Goal: Feedback & Contribution: Contribute content

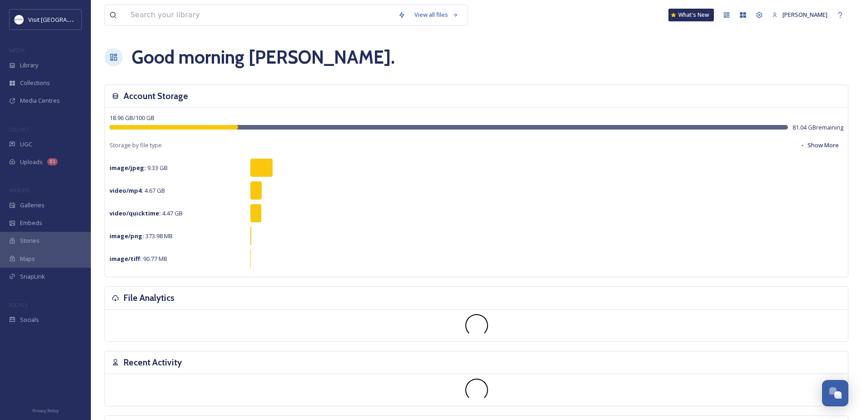
scroll to position [235, 0]
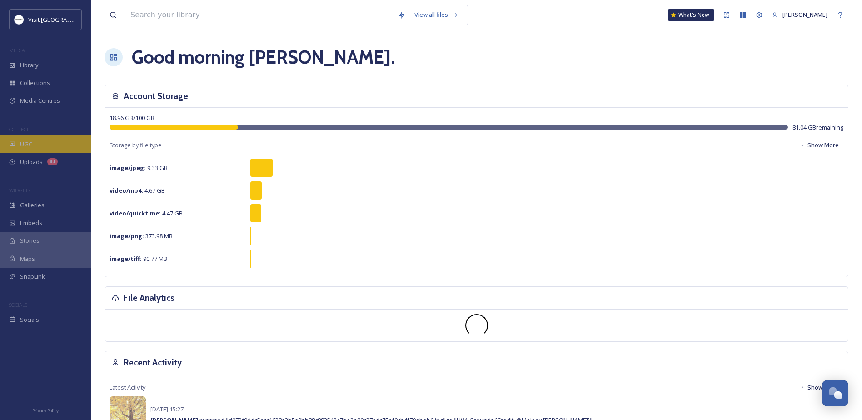
click at [49, 137] on div "UGC" at bounding box center [45, 144] width 91 height 18
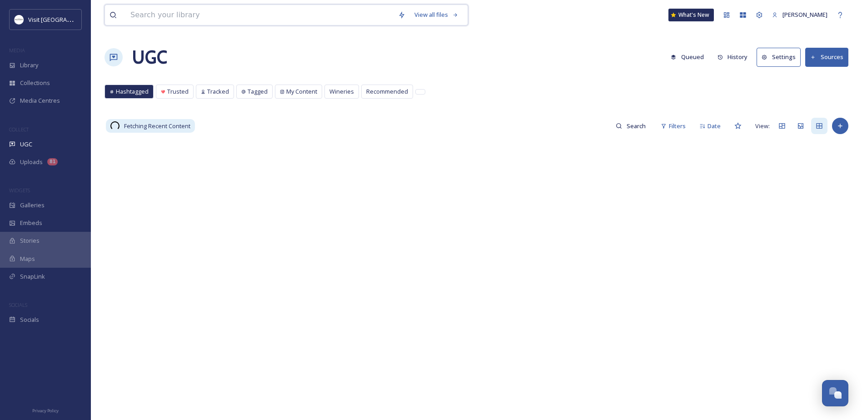
click at [177, 13] on input at bounding box center [260, 15] width 268 height 20
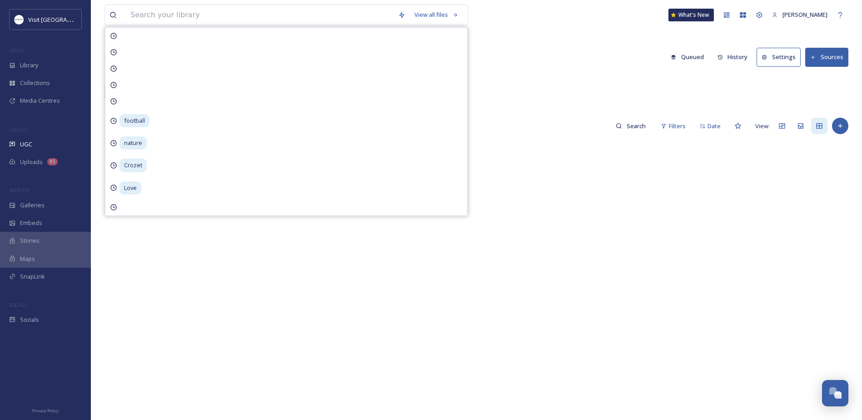
click at [612, 179] on div at bounding box center [477, 350] width 744 height 420
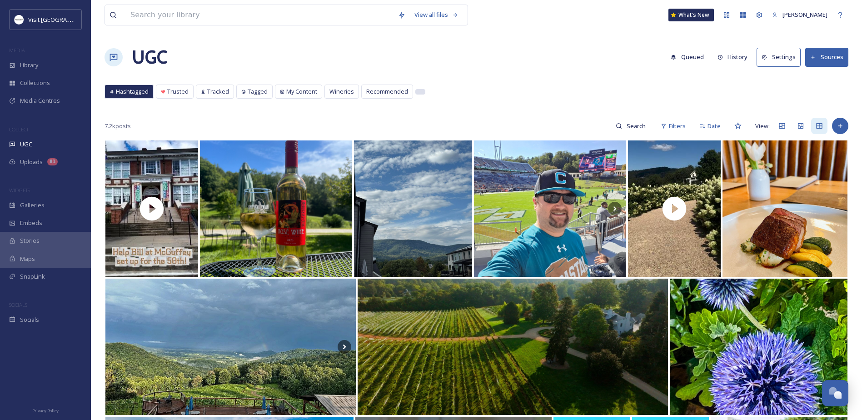
click at [420, 91] on div at bounding box center [420, 92] width 9 height 5
click at [623, 125] on input at bounding box center [637, 126] width 30 height 18
click at [600, 124] on input at bounding box center [618, 126] width 68 height 18
type input "fall"
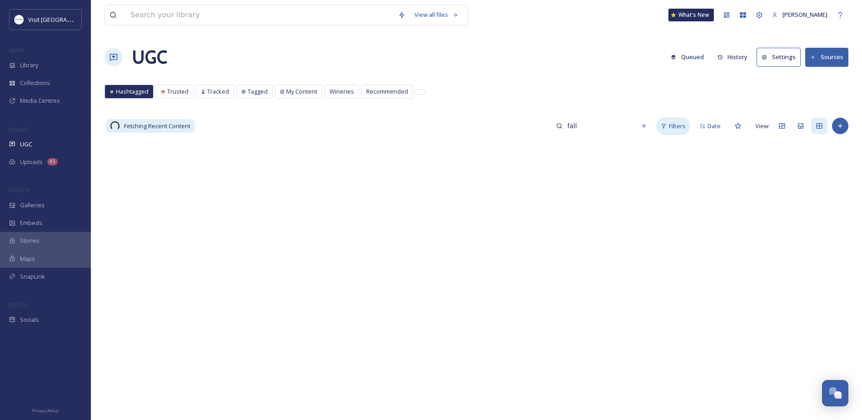
click at [661, 125] on div "Filters" at bounding box center [673, 126] width 34 height 18
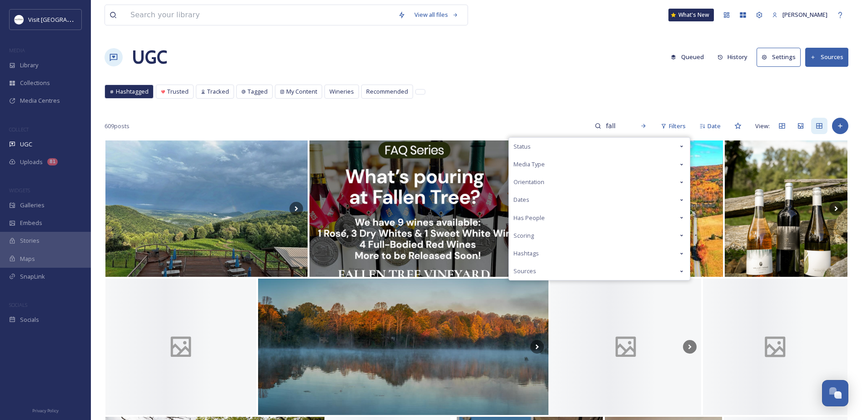
click at [624, 157] on div "Media Type" at bounding box center [599, 164] width 181 height 18
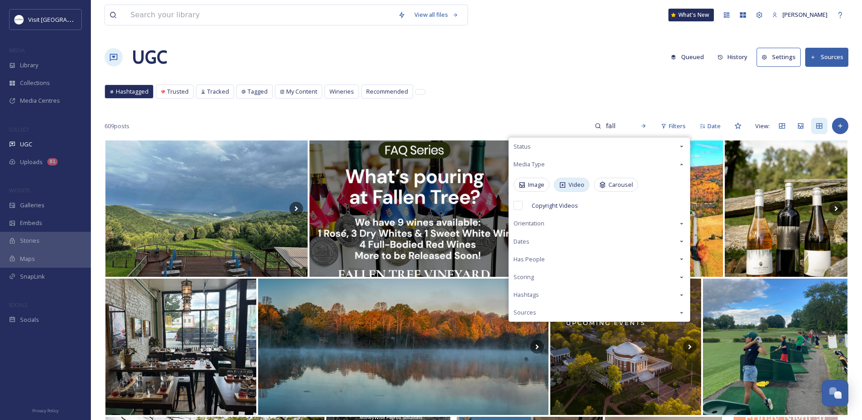
click at [573, 181] on span "Video" at bounding box center [577, 184] width 16 height 9
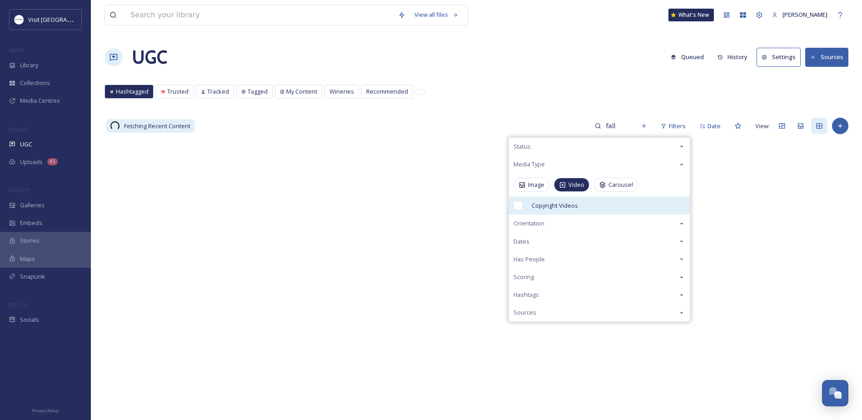
click at [540, 204] on span "Copyright Videos" at bounding box center [555, 205] width 46 height 9
checkbox input "true"
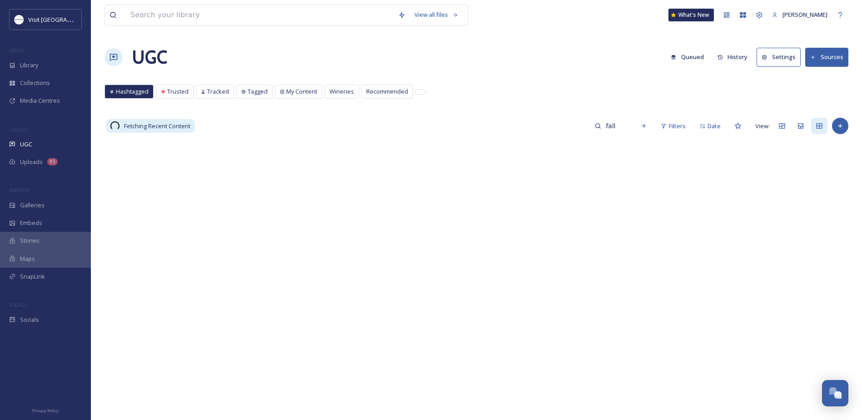
click at [560, 93] on div "Hashtagged Trusted Tracked Tagged My Content Wineries Recommended Hashtagged Tr…" at bounding box center [477, 94] width 744 height 19
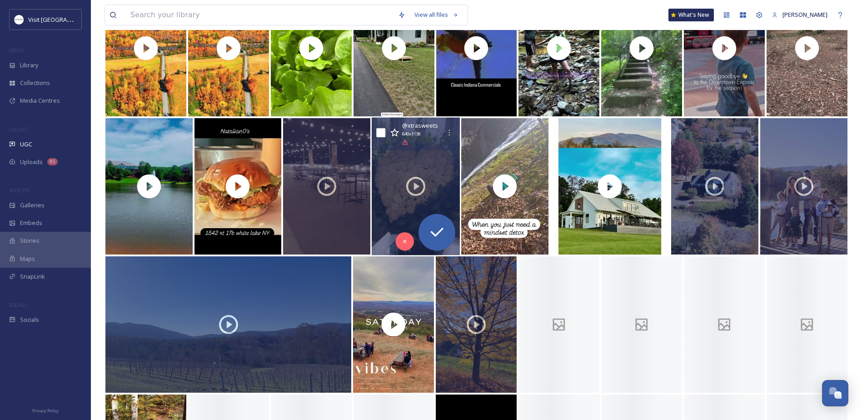
scroll to position [161, 0]
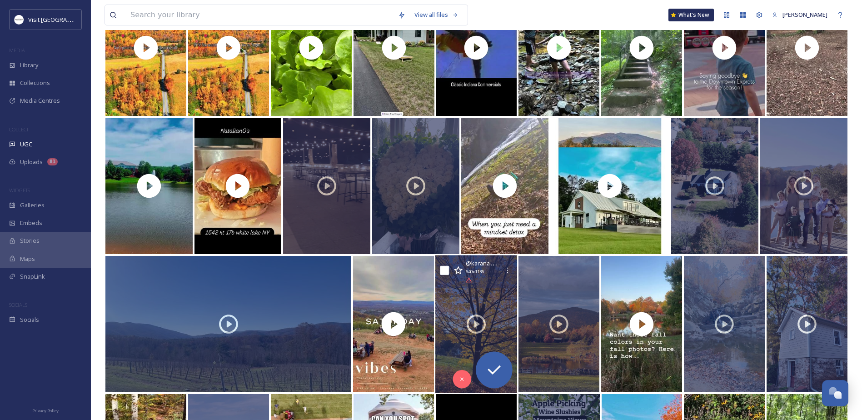
click at [457, 290] on div at bounding box center [477, 324] width 82 height 138
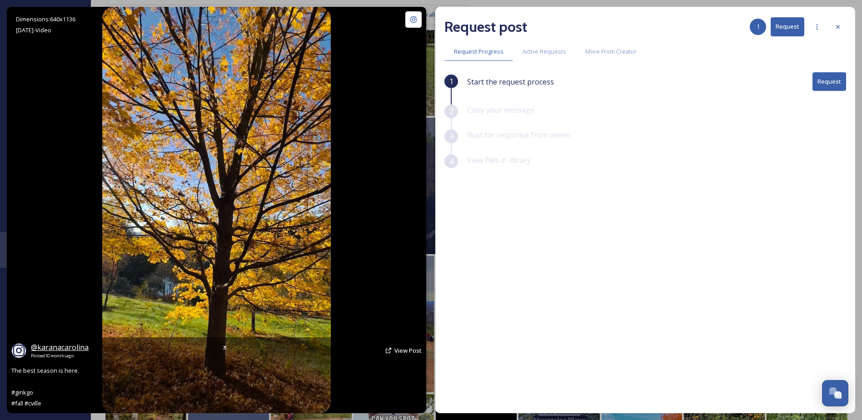
drag, startPoint x: 52, startPoint y: 340, endPoint x: 54, endPoint y: 345, distance: 5.3
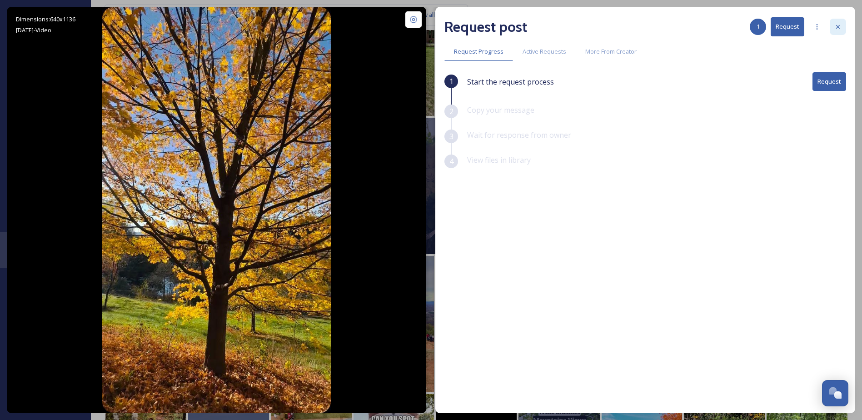
click at [844, 28] on div at bounding box center [838, 27] width 16 height 16
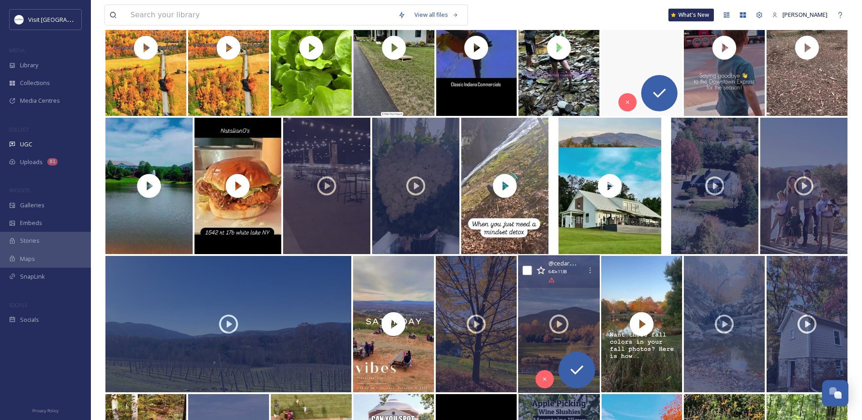
click at [538, 285] on div "@ cedarmerefarm 640 x 1138" at bounding box center [559, 271] width 82 height 33
click at [550, 300] on div at bounding box center [559, 324] width 82 height 138
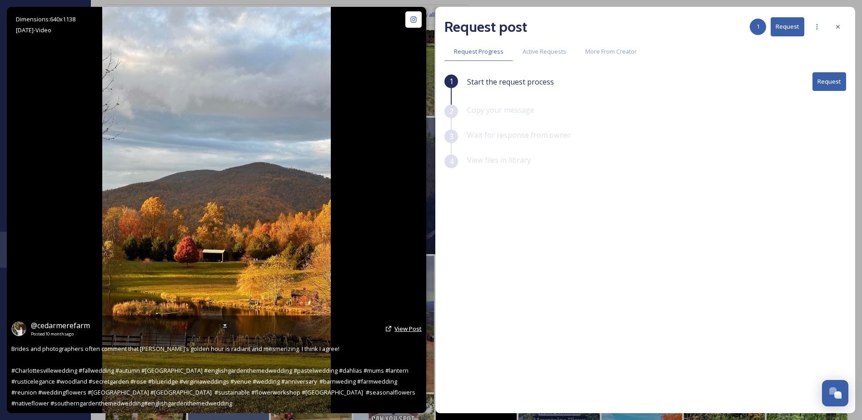
click at [414, 329] on span "View Post" at bounding box center [408, 329] width 27 height 8
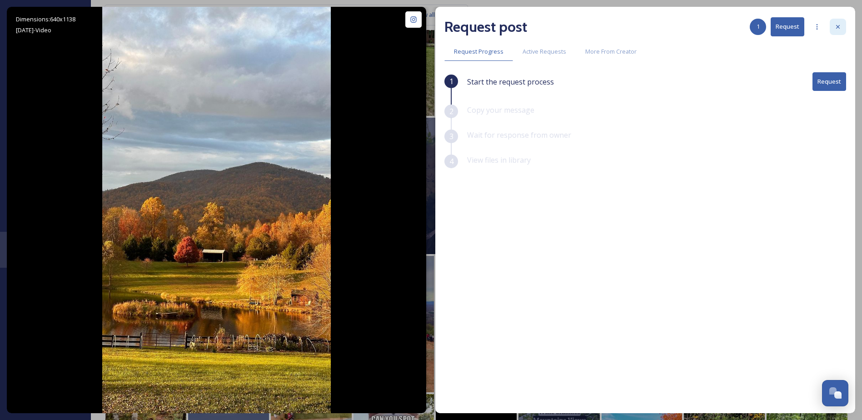
click at [842, 27] on div at bounding box center [838, 27] width 16 height 16
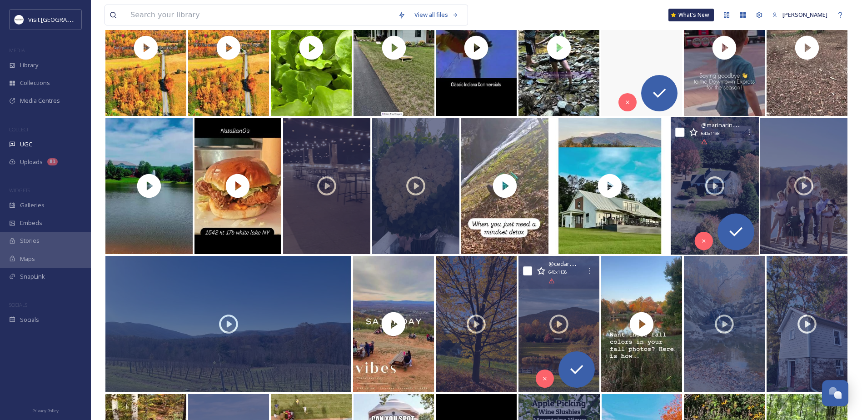
click at [693, 179] on div at bounding box center [715, 186] width 88 height 138
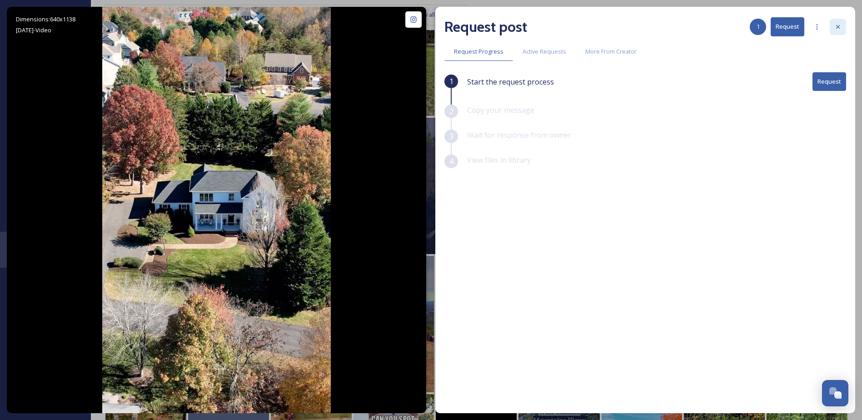
click at [842, 22] on div at bounding box center [838, 27] width 16 height 16
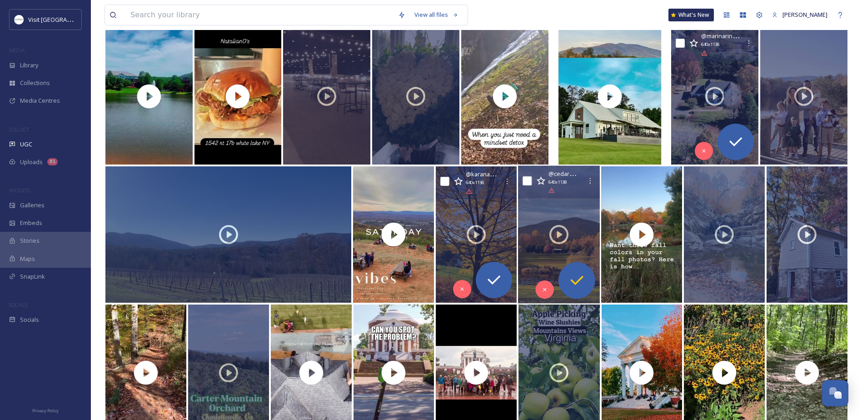
scroll to position [252, 0]
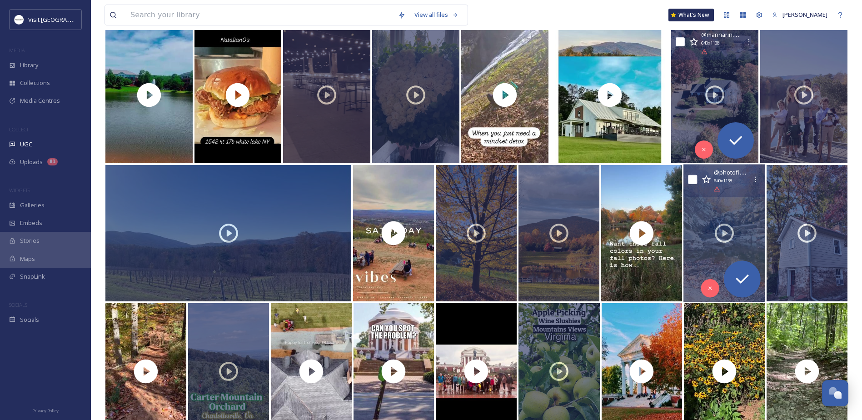
click at [699, 253] on div at bounding box center [725, 234] width 82 height 138
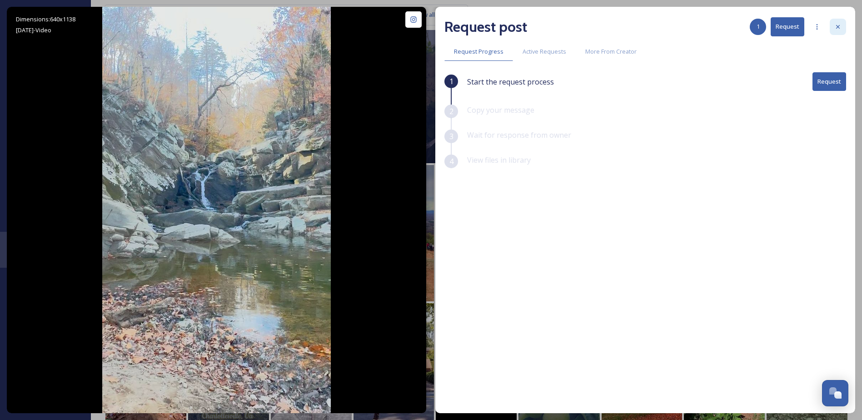
click at [836, 26] on icon at bounding box center [838, 26] width 7 height 7
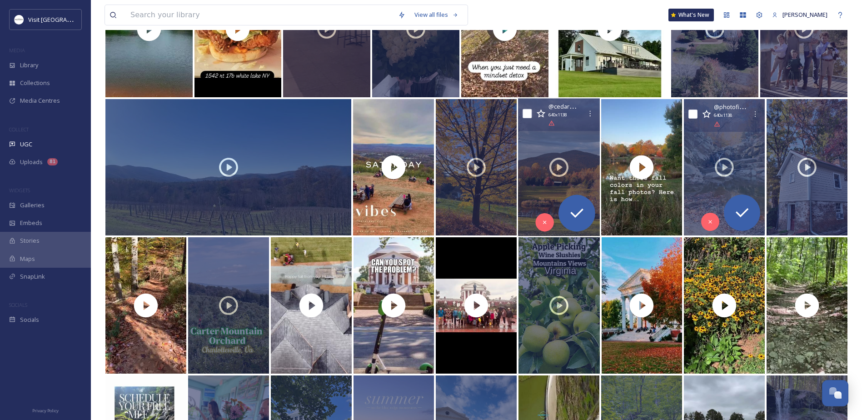
scroll to position [343, 0]
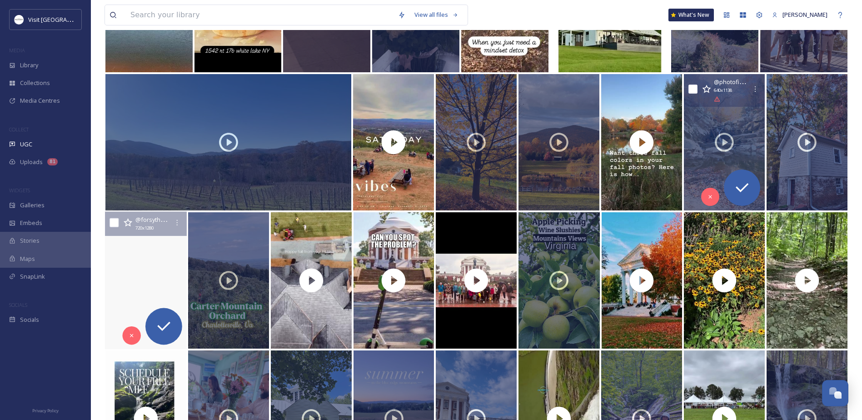
click at [137, 252] on video "Hike ivycreek.foundation #trees #hiking #virginia #fall #fallleaves🍁🍂 #leaves #…" at bounding box center [146, 281] width 83 height 138
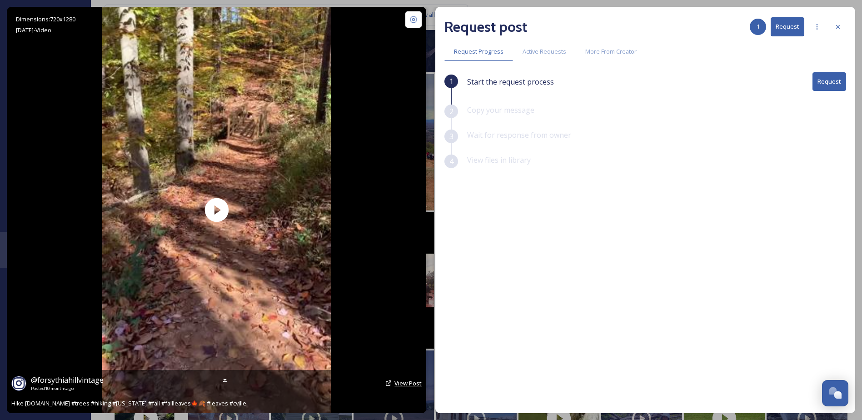
click at [398, 384] on span "View Post" at bounding box center [408, 383] width 27 height 8
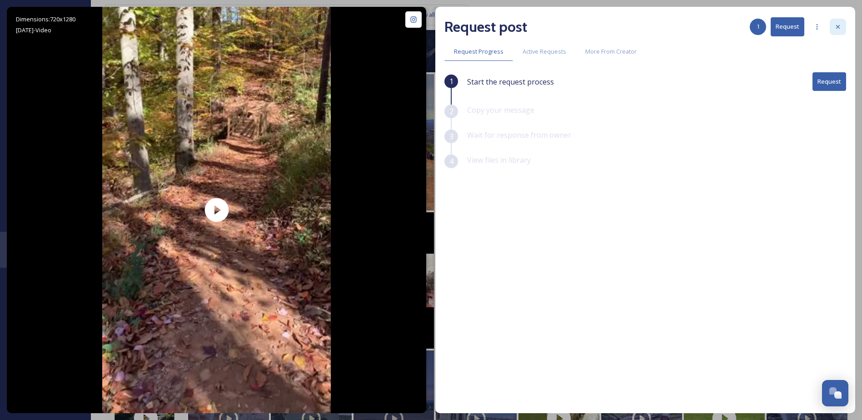
click at [834, 24] on div at bounding box center [838, 27] width 16 height 16
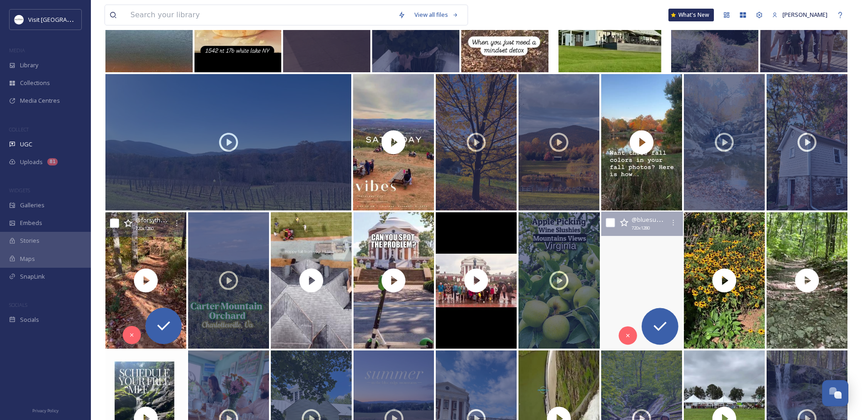
click at [631, 301] on video "When autumn hits the UVA campus, there’s just nothing else like it. \a\aExperie…" at bounding box center [642, 281] width 83 height 138
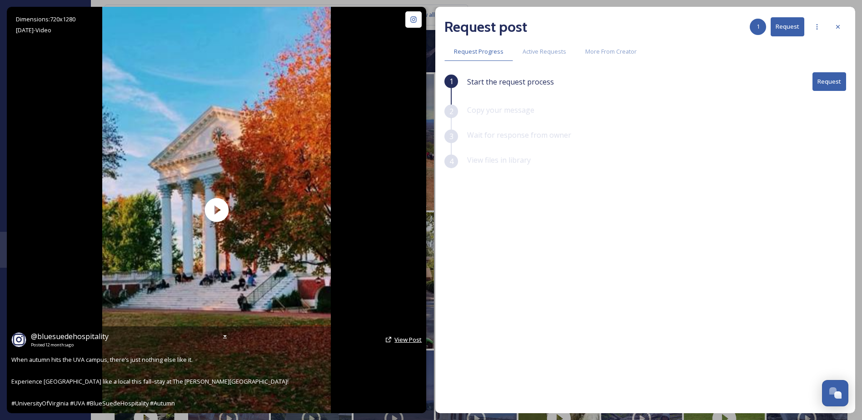
click at [404, 337] on span "View Post" at bounding box center [408, 339] width 27 height 8
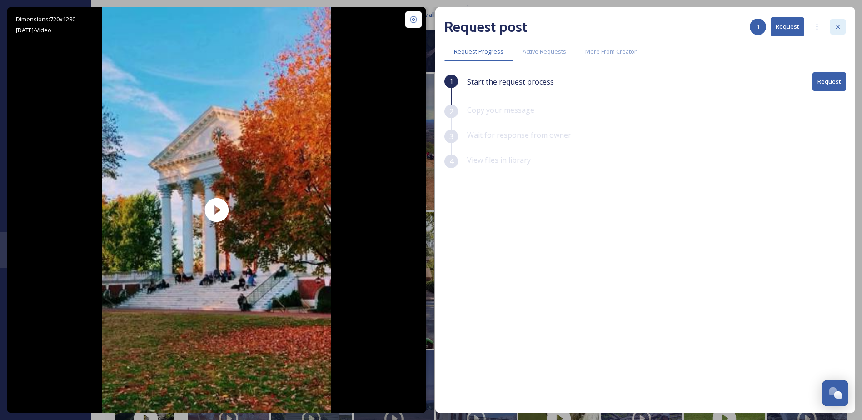
click at [836, 28] on icon at bounding box center [838, 26] width 7 height 7
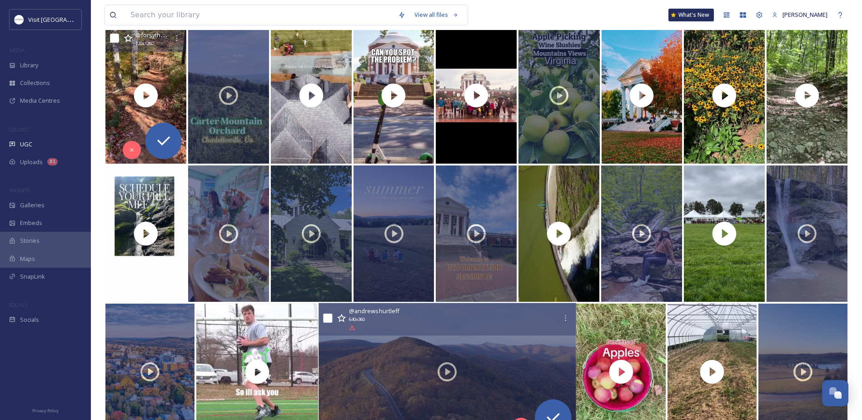
scroll to position [570, 0]
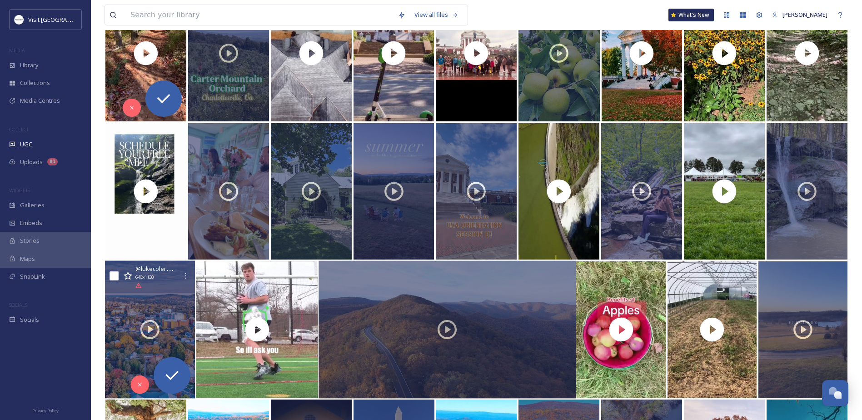
click at [145, 347] on div at bounding box center [150, 330] width 90 height 138
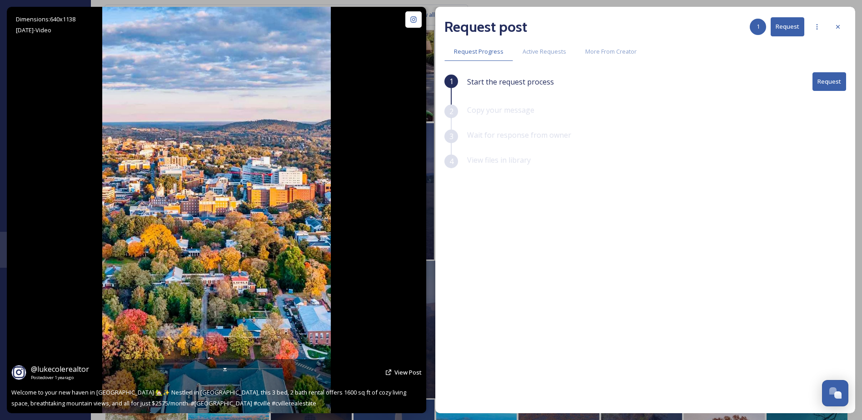
drag, startPoint x: 58, startPoint y: 371, endPoint x: 390, endPoint y: 368, distance: 331.9
click at [389, 368] on div "@ lukecolerealtor Posted over [DATE] View Post" at bounding box center [216, 372] width 411 height 17
click at [402, 373] on span "View Post" at bounding box center [408, 372] width 27 height 8
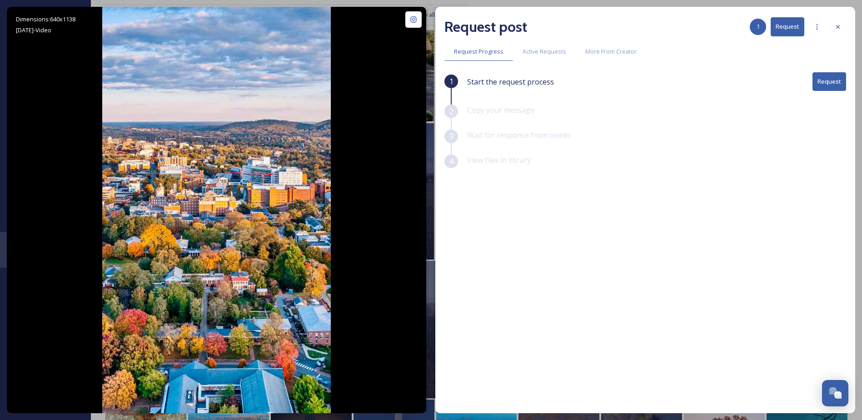
drag, startPoint x: 842, startPoint y: 27, endPoint x: 830, endPoint y: 35, distance: 14.8
click at [842, 27] on div at bounding box center [838, 27] width 16 height 16
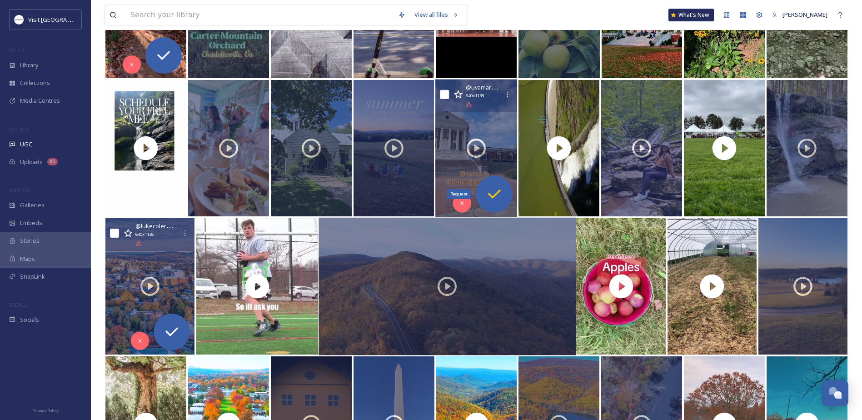
scroll to position [616, 0]
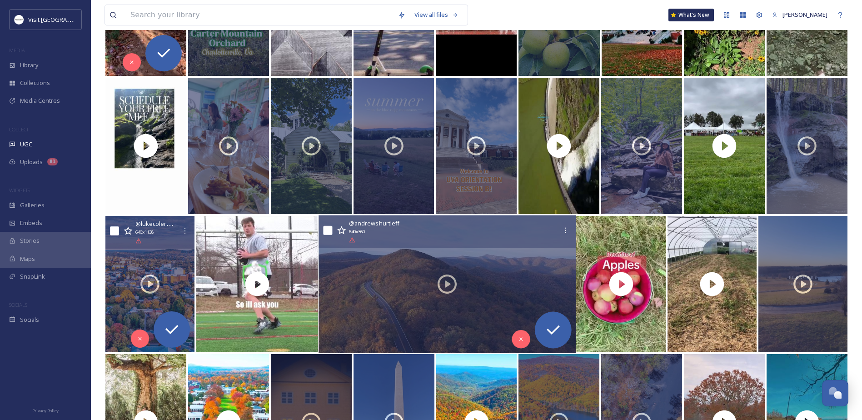
click at [421, 267] on div at bounding box center [447, 284] width 257 height 138
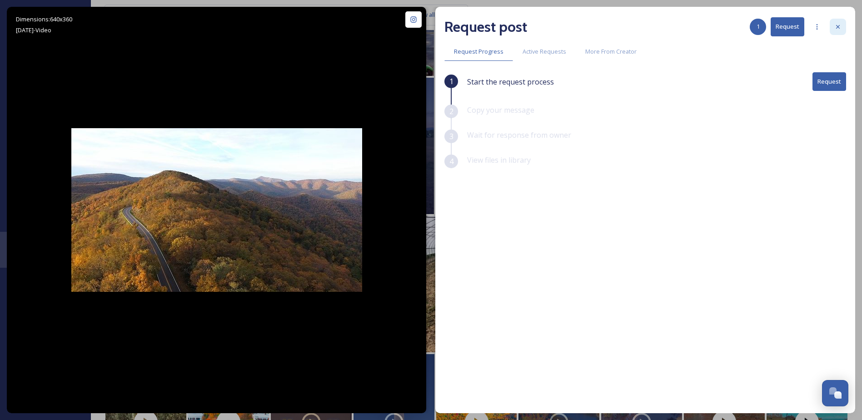
click at [844, 23] on div at bounding box center [838, 27] width 16 height 16
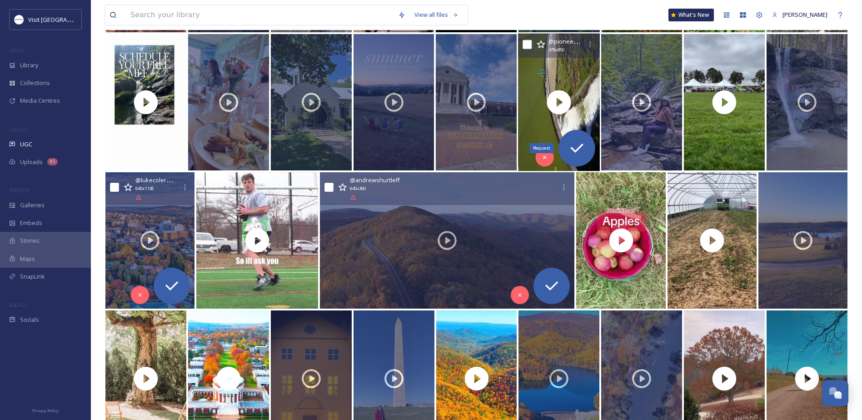
scroll to position [661, 0]
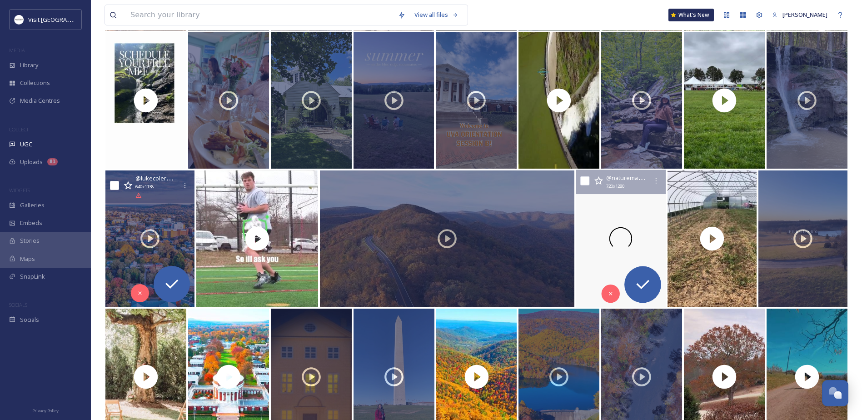
click at [603, 209] on div at bounding box center [621, 239] width 90 height 138
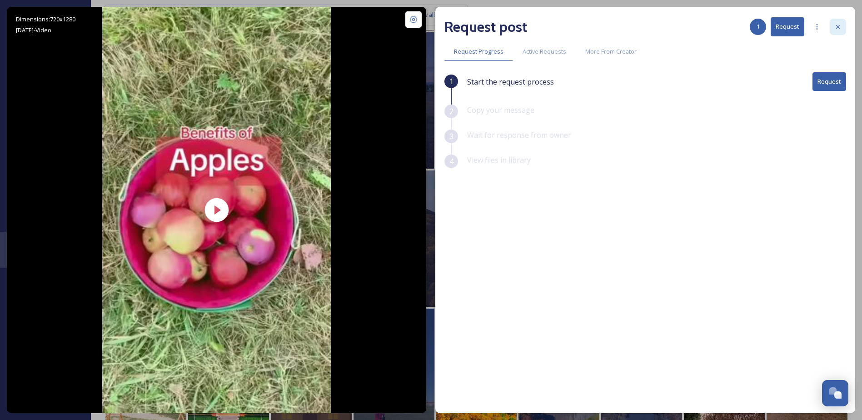
click at [835, 23] on div at bounding box center [838, 27] width 16 height 16
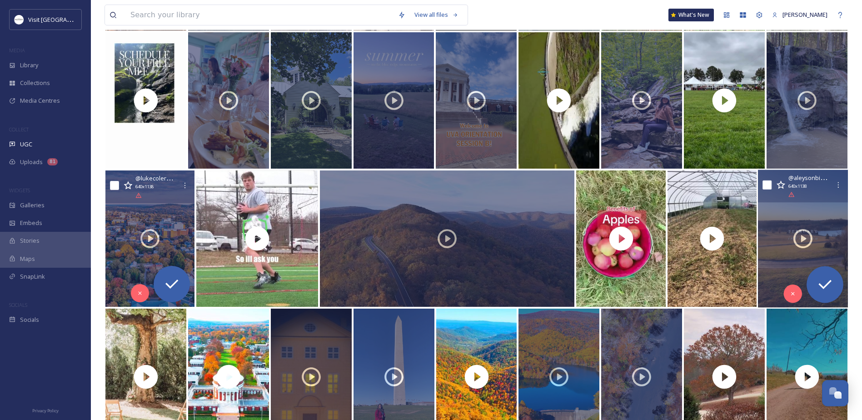
click at [782, 271] on div at bounding box center [803, 239] width 90 height 138
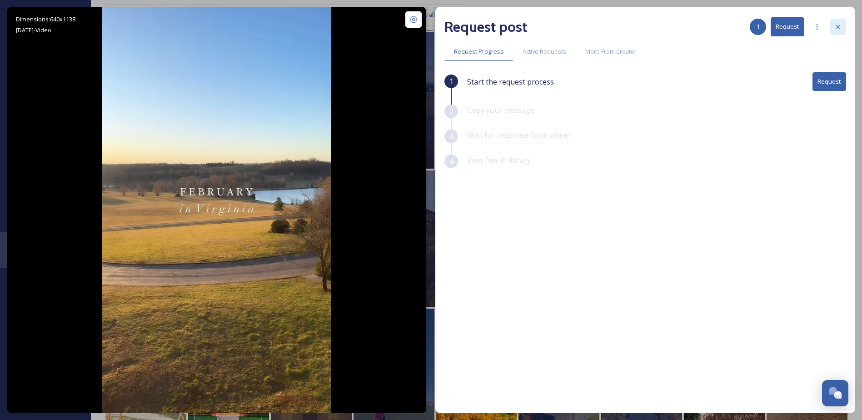
click at [838, 22] on div at bounding box center [838, 27] width 16 height 16
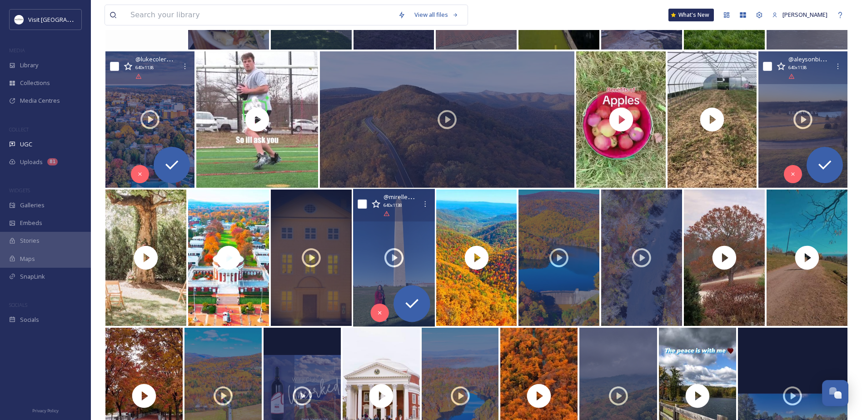
scroll to position [797, 0]
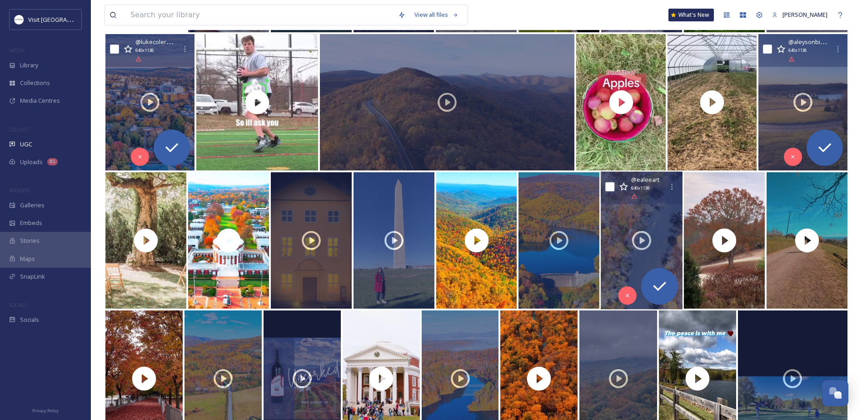
click at [632, 268] on div at bounding box center [642, 241] width 82 height 138
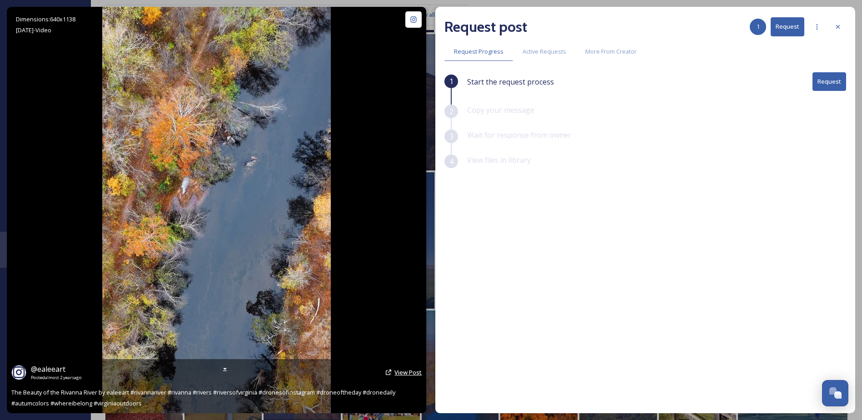
click at [408, 372] on span "View Post" at bounding box center [408, 372] width 27 height 8
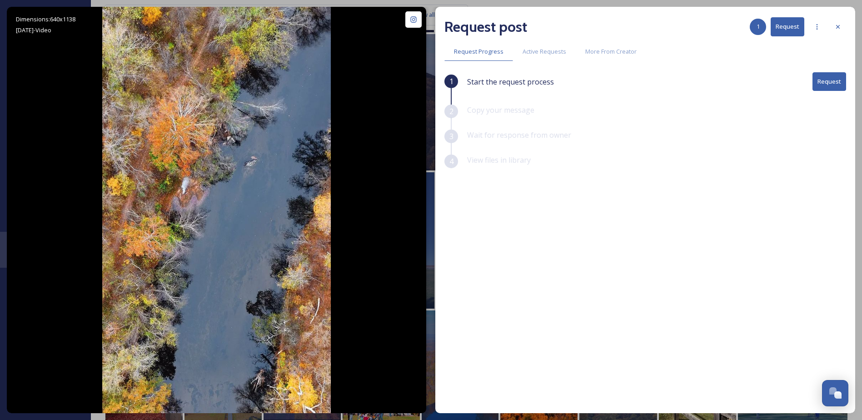
drag, startPoint x: 841, startPoint y: 25, endPoint x: 787, endPoint y: 64, distance: 66.4
click at [839, 25] on icon at bounding box center [838, 26] width 7 height 7
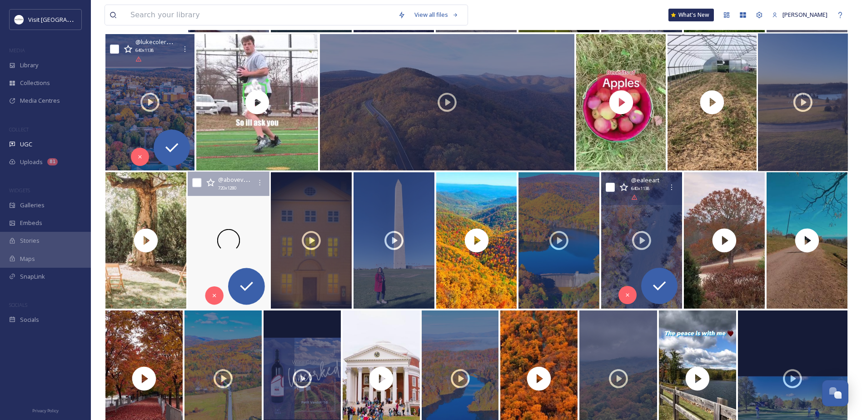
click at [212, 261] on div at bounding box center [228, 241] width 83 height 138
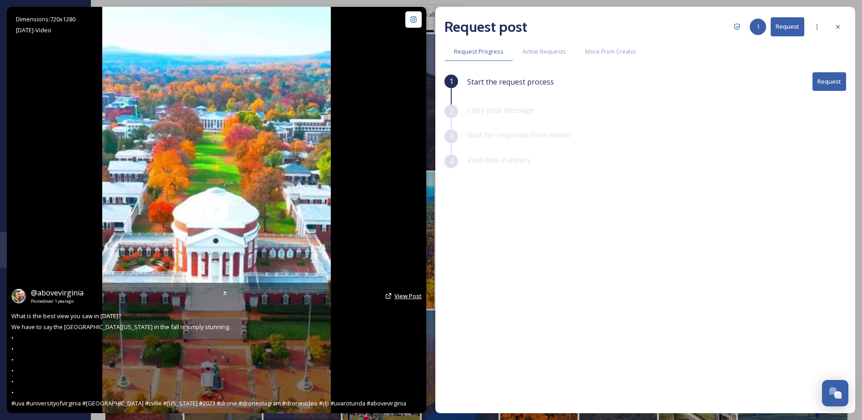
click at [406, 296] on span "View Post" at bounding box center [408, 296] width 27 height 8
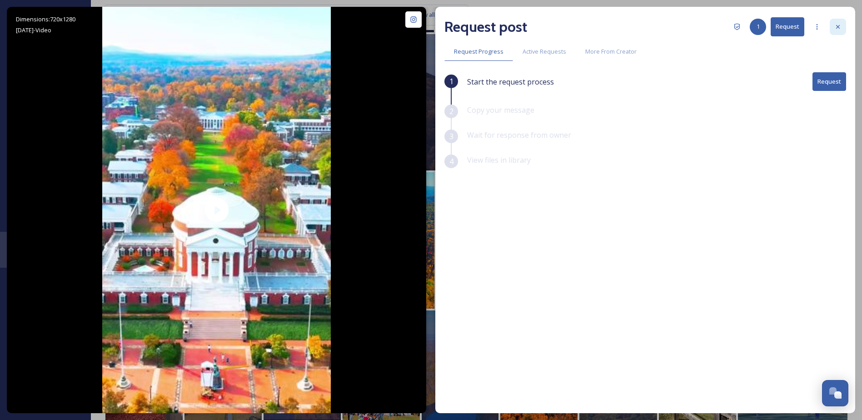
click at [840, 25] on icon at bounding box center [838, 26] width 7 height 7
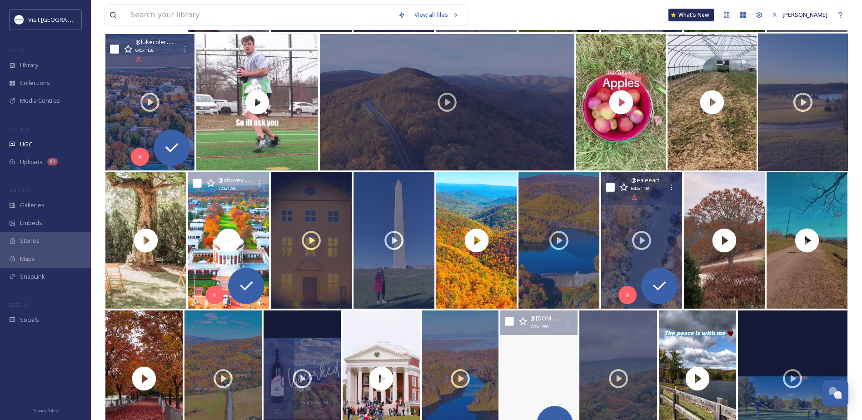
click at [524, 340] on video "Autumn🍂 \a\a#fall #autumn #fallfoliage #dronevideo #mavic3 #cinematography #vis…" at bounding box center [539, 378] width 82 height 136
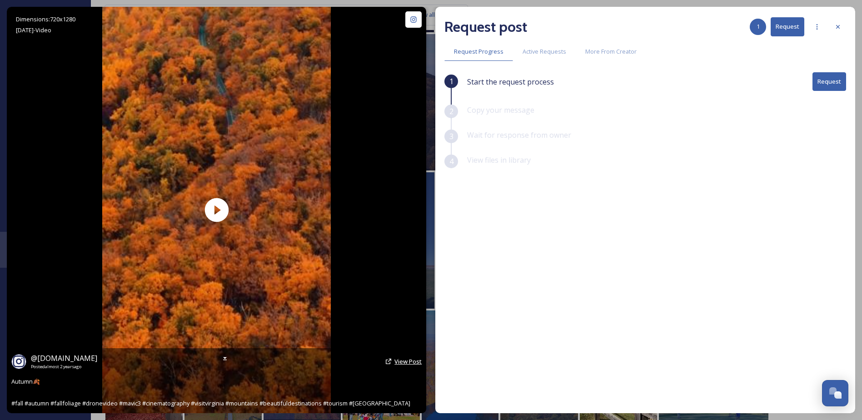
click at [405, 361] on span "View Post" at bounding box center [408, 361] width 27 height 8
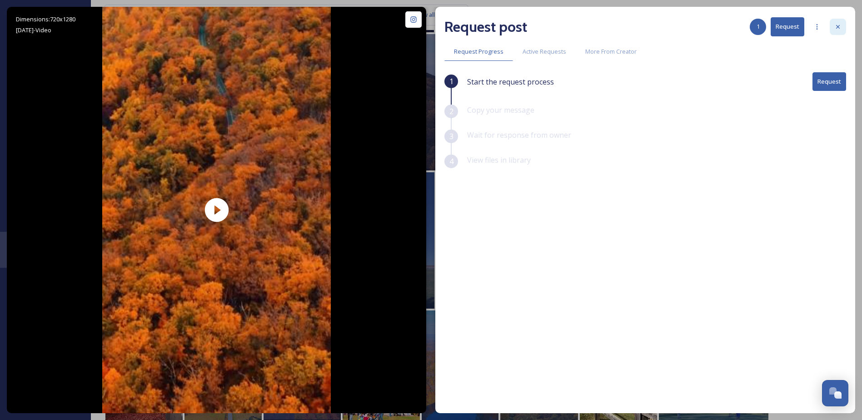
click at [835, 21] on div at bounding box center [838, 27] width 16 height 16
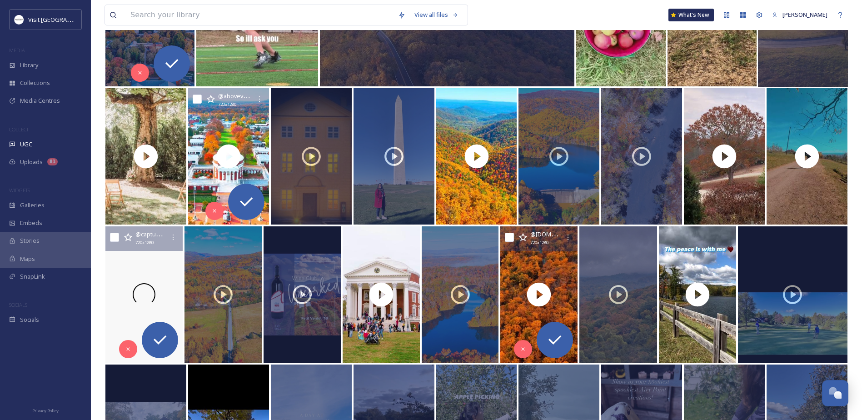
scroll to position [888, 0]
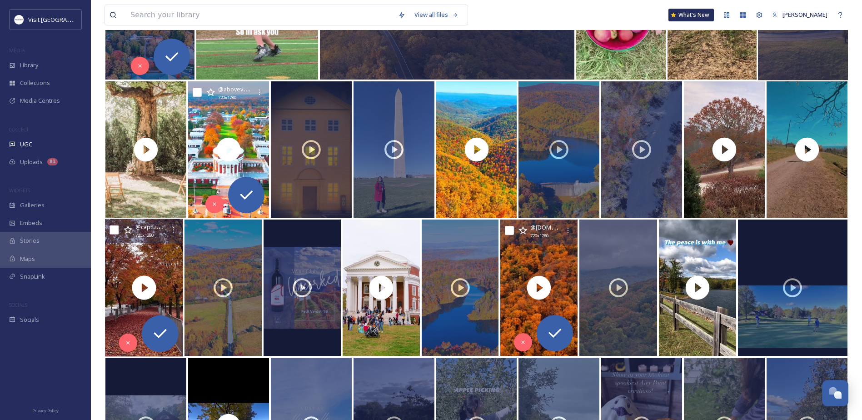
click at [119, 294] on icon at bounding box center [117, 288] width 14 height 14
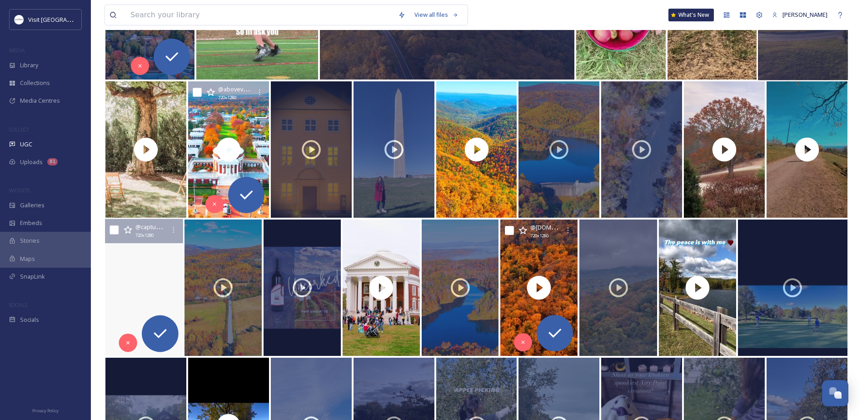
click at [147, 254] on video at bounding box center [144, 288] width 83 height 138
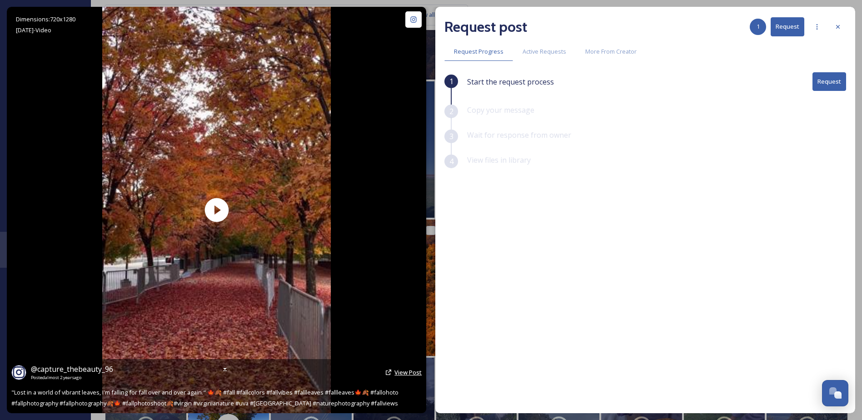
click at [401, 371] on span "View Post" at bounding box center [408, 372] width 27 height 8
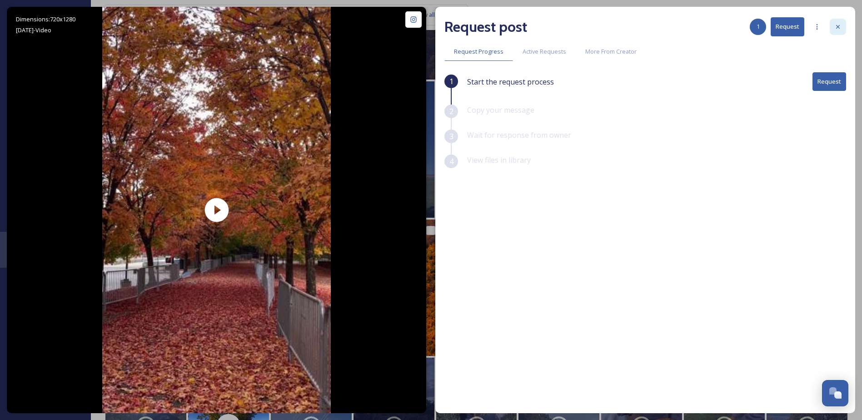
click at [834, 23] on div at bounding box center [838, 27] width 16 height 16
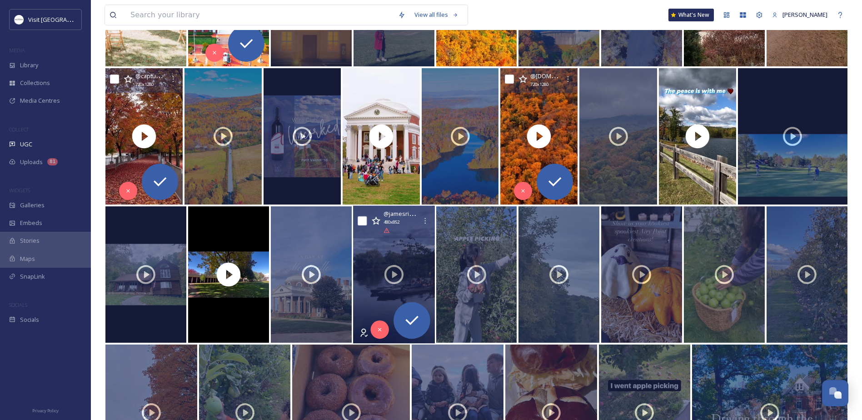
scroll to position [1070, 0]
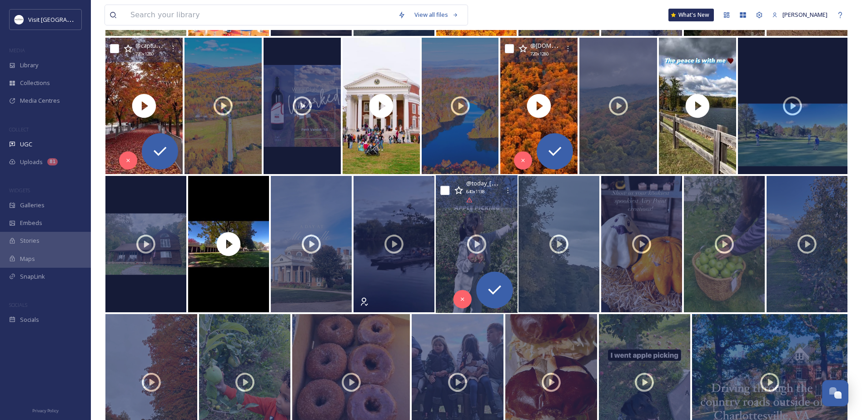
click at [463, 222] on div at bounding box center [477, 244] width 82 height 138
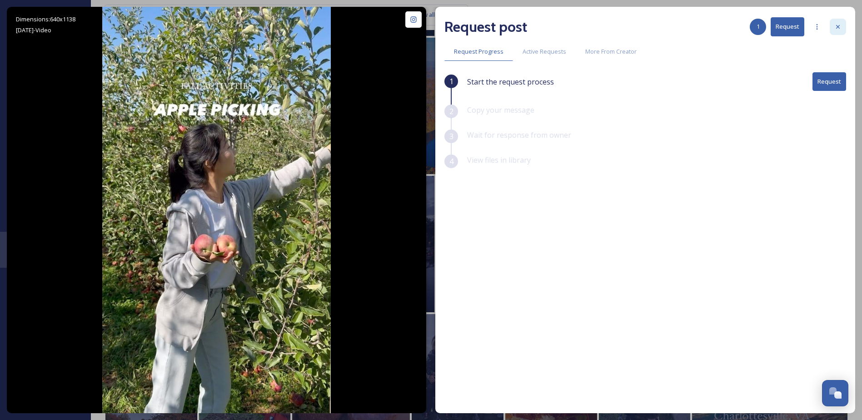
click at [843, 22] on div at bounding box center [838, 27] width 16 height 16
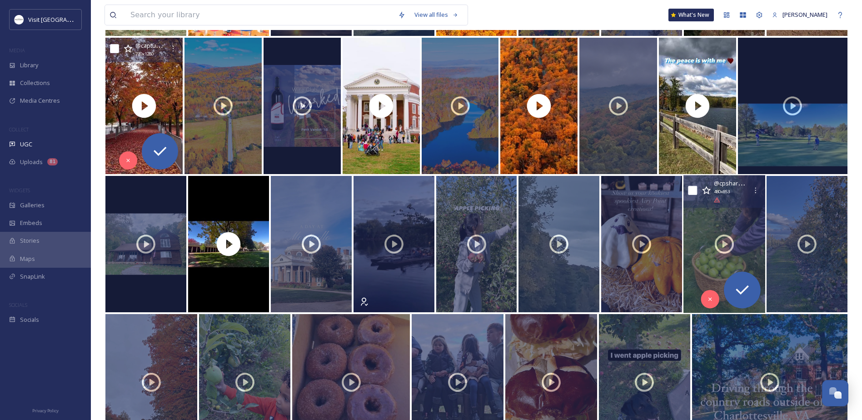
click at [726, 248] on icon at bounding box center [724, 244] width 23 height 23
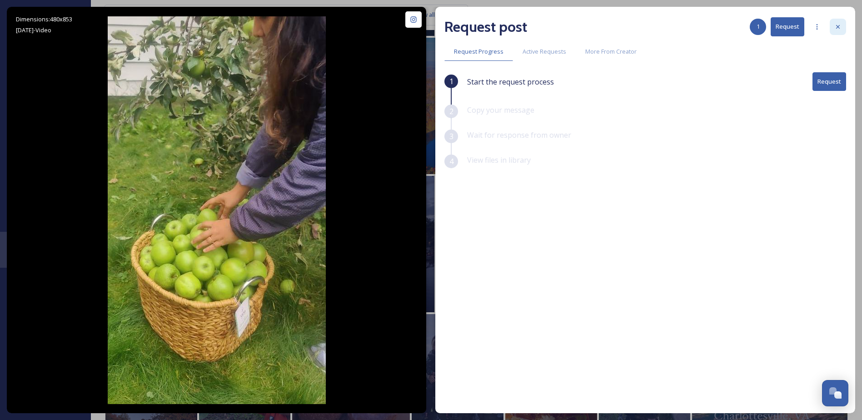
click at [842, 26] on div at bounding box center [838, 27] width 16 height 16
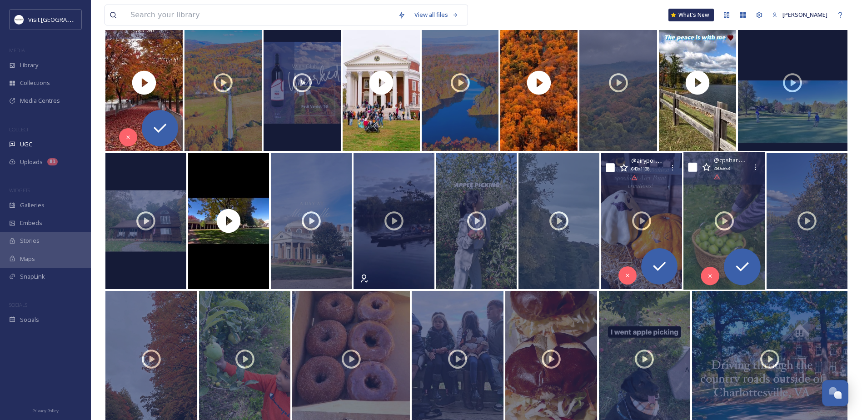
scroll to position [1116, 0]
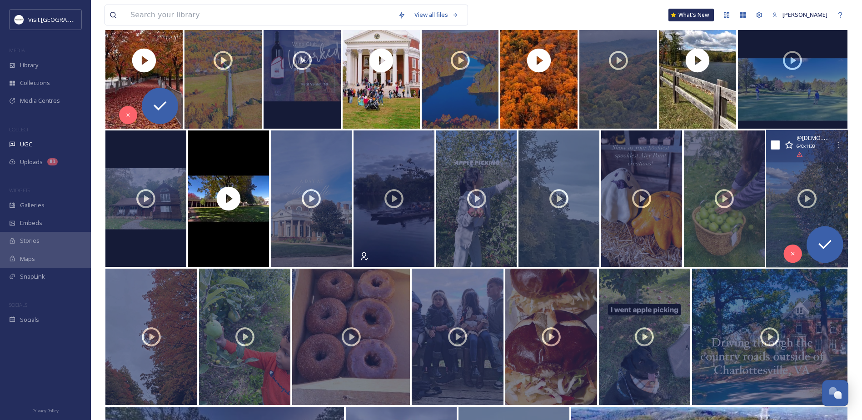
click at [790, 216] on div at bounding box center [807, 199] width 82 height 138
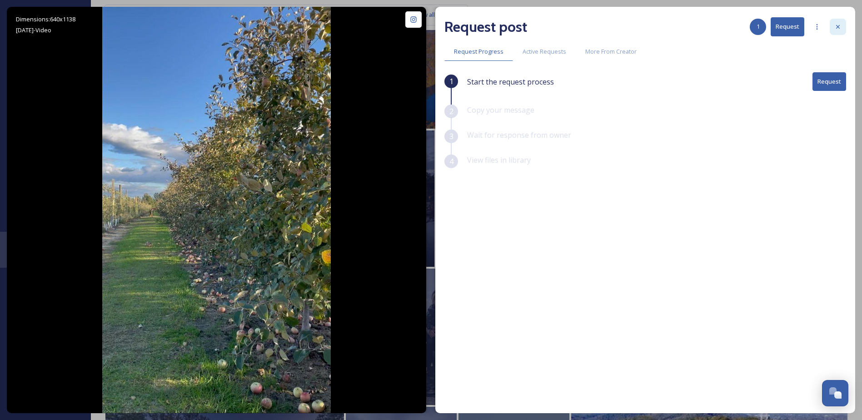
click at [837, 25] on icon at bounding box center [838, 26] width 7 height 7
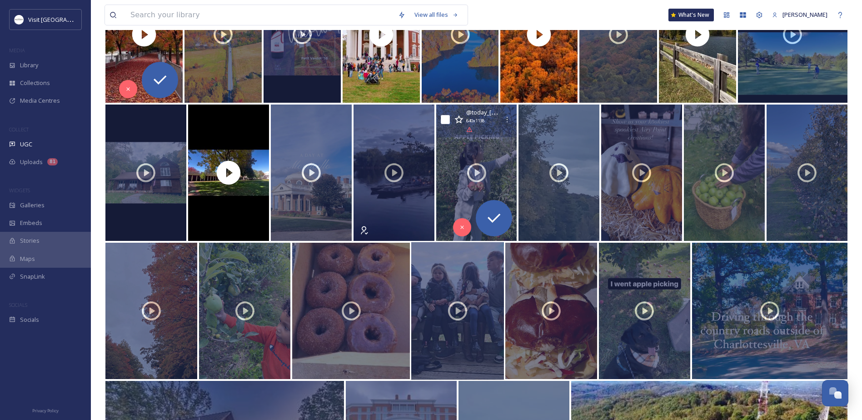
scroll to position [1252, 0]
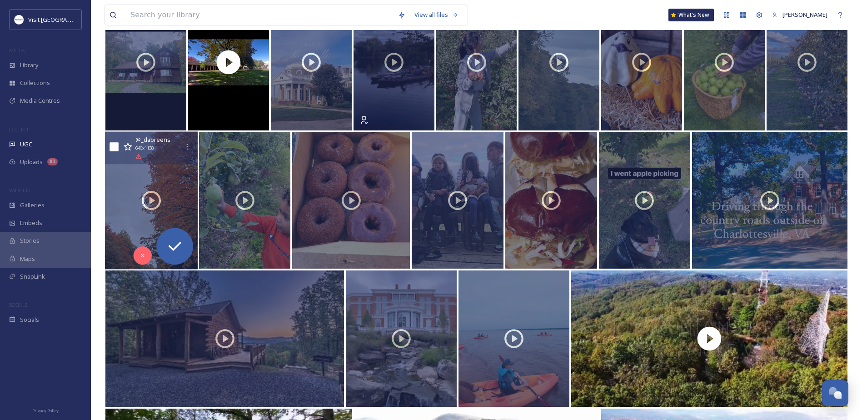
click at [125, 222] on div at bounding box center [151, 201] width 93 height 138
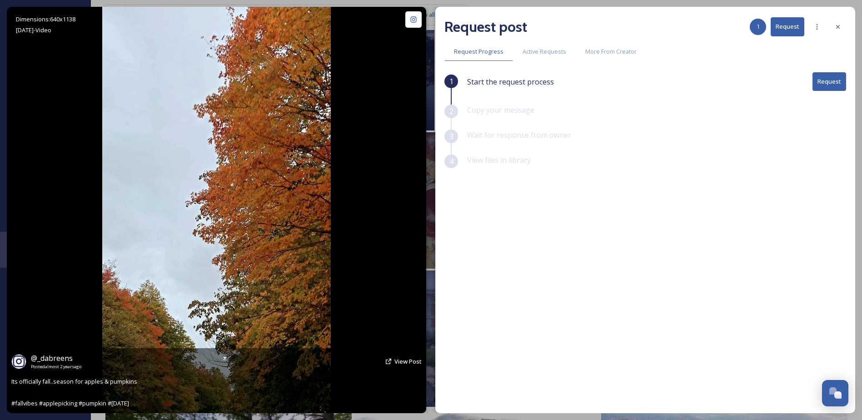
click at [153, 229] on img at bounding box center [216, 210] width 229 height 406
click at [408, 362] on span "View Post" at bounding box center [408, 361] width 27 height 8
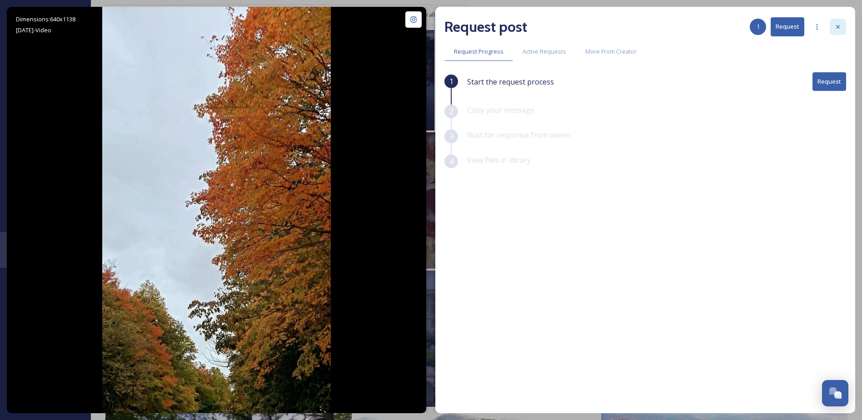
click at [838, 32] on div at bounding box center [838, 27] width 16 height 16
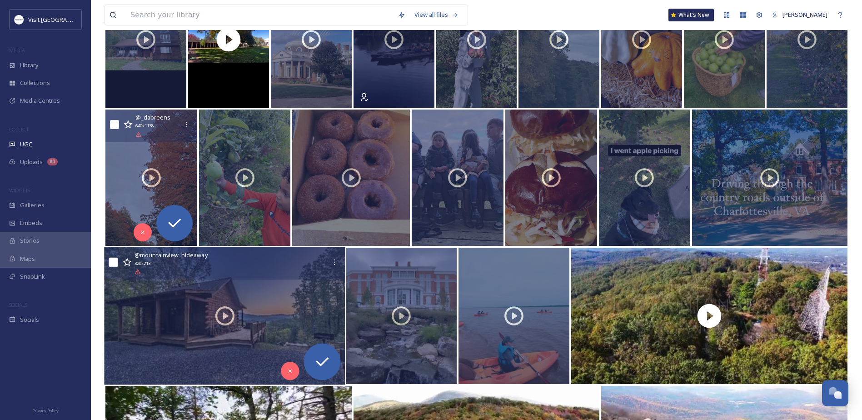
scroll to position [1297, 0]
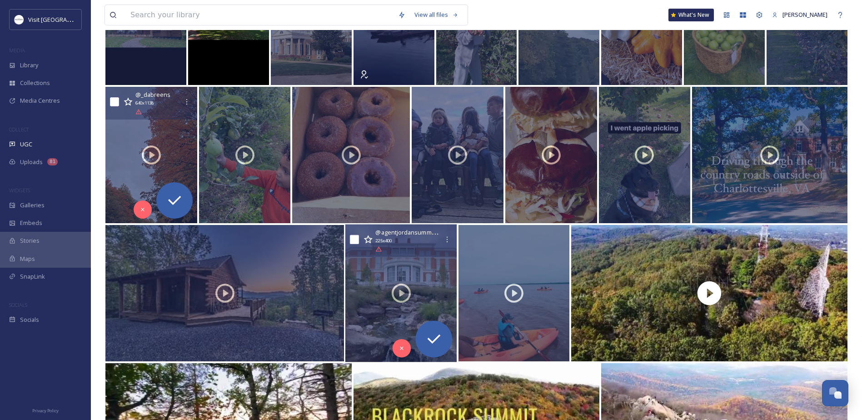
click at [440, 315] on div at bounding box center [401, 294] width 112 height 138
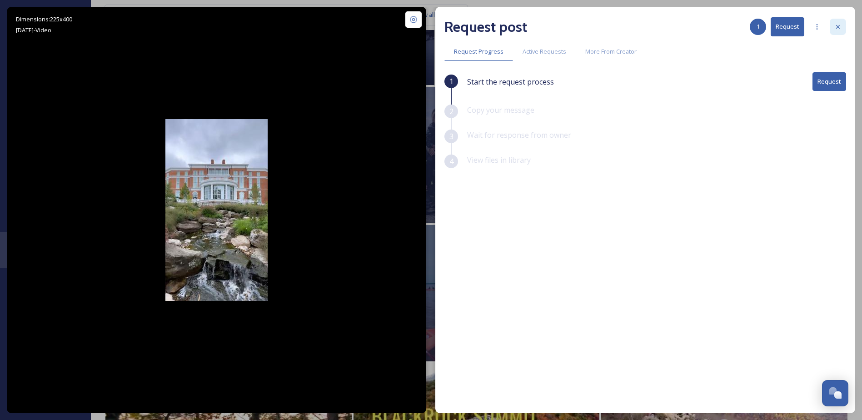
click at [838, 25] on icon at bounding box center [838, 26] width 7 height 7
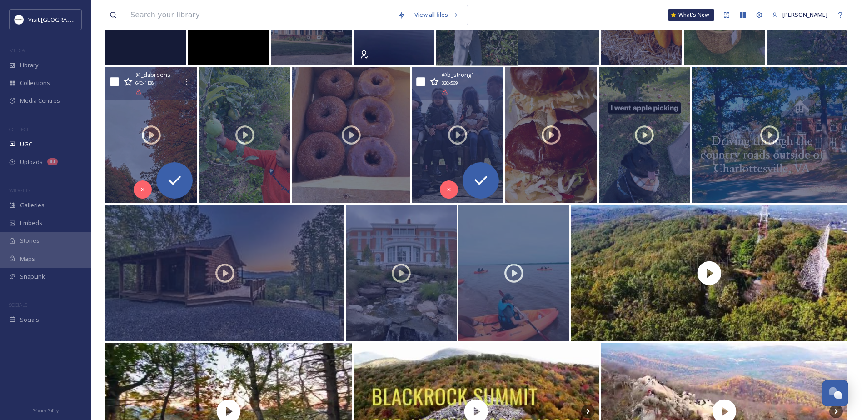
scroll to position [1209, 0]
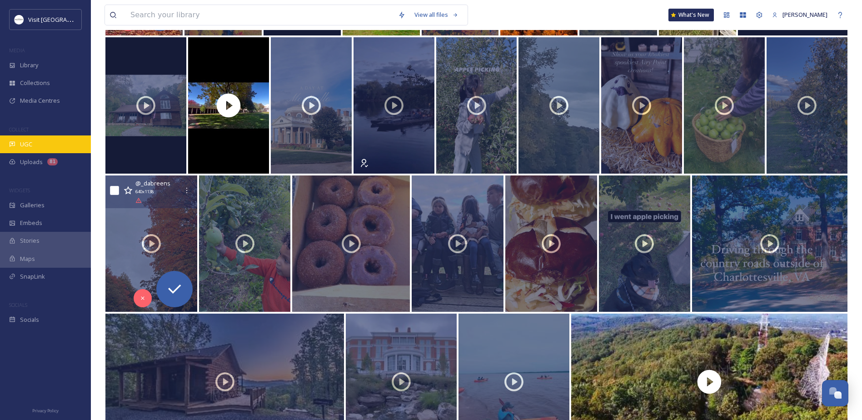
click at [15, 141] on div "UGC" at bounding box center [45, 144] width 91 height 18
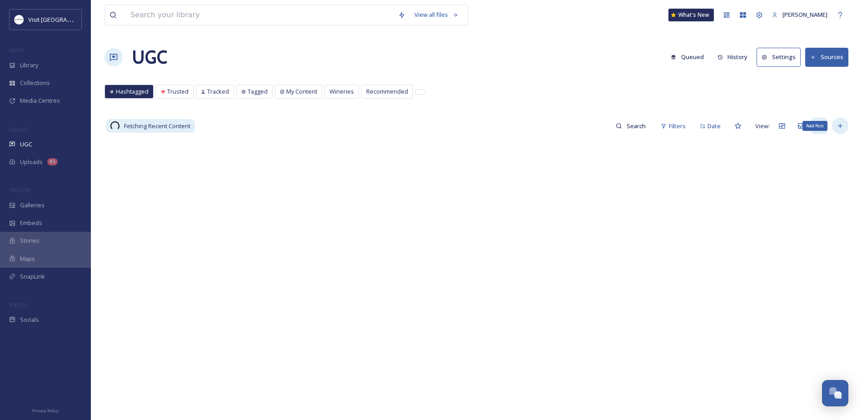
click at [841, 125] on icon at bounding box center [840, 125] width 7 height 7
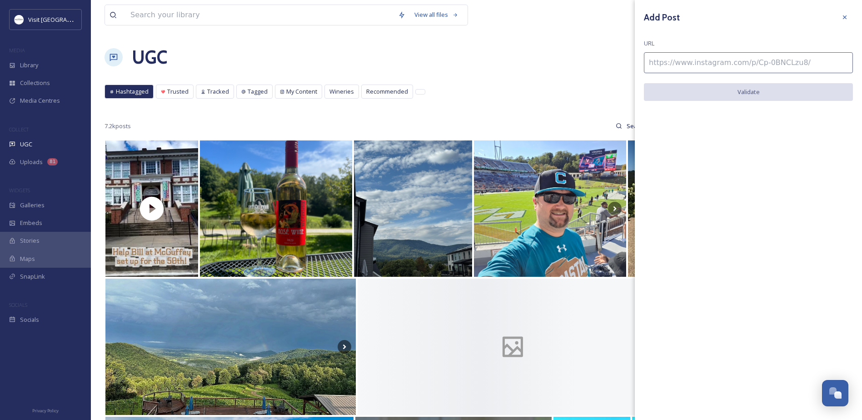
click at [668, 64] on input at bounding box center [748, 62] width 209 height 21
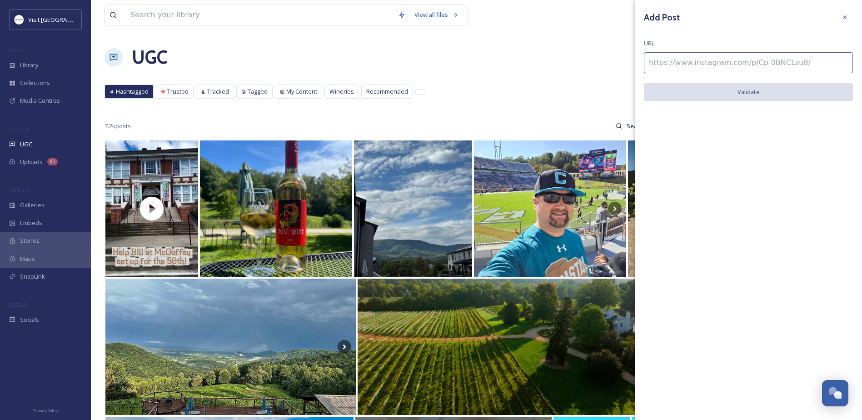
paste input "[URL][DOMAIN_NAME]"
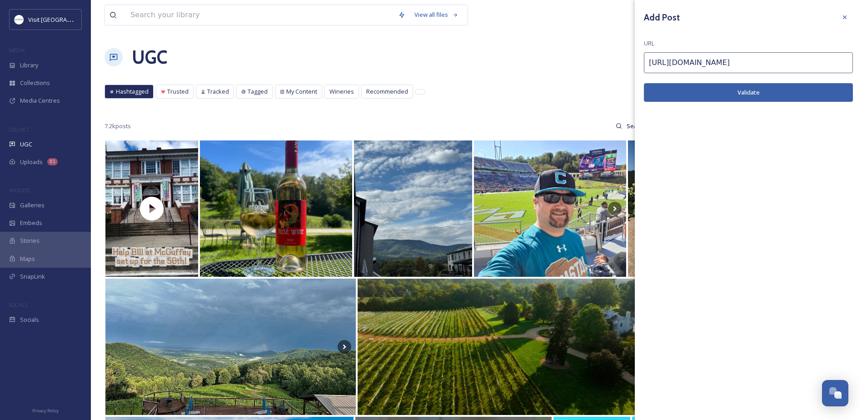
type input "[URL][DOMAIN_NAME]"
click at [702, 95] on button "Validate" at bounding box center [748, 92] width 209 height 19
click at [726, 93] on button "Add Post" at bounding box center [748, 92] width 209 height 19
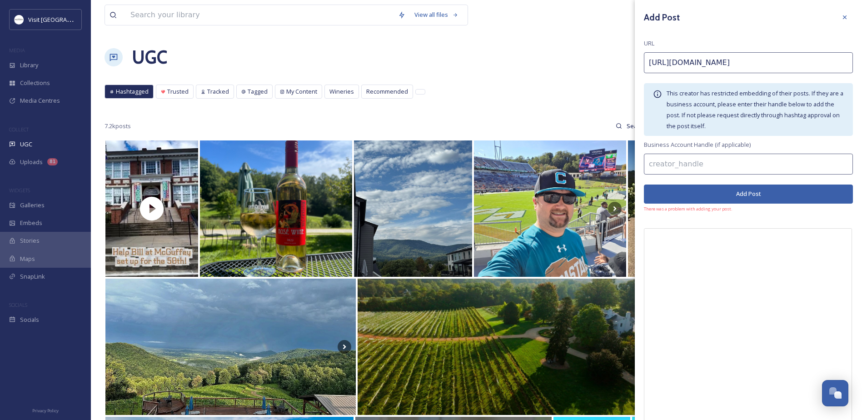
click at [686, 165] on input at bounding box center [748, 164] width 209 height 21
click at [683, 196] on button "Add Post" at bounding box center [748, 194] width 209 height 19
click at [728, 194] on button "Add Post" at bounding box center [748, 194] width 209 height 19
click at [700, 164] on input "haymtn" at bounding box center [748, 164] width 209 height 21
click at [739, 165] on input "haymtn" at bounding box center [748, 164] width 209 height 21
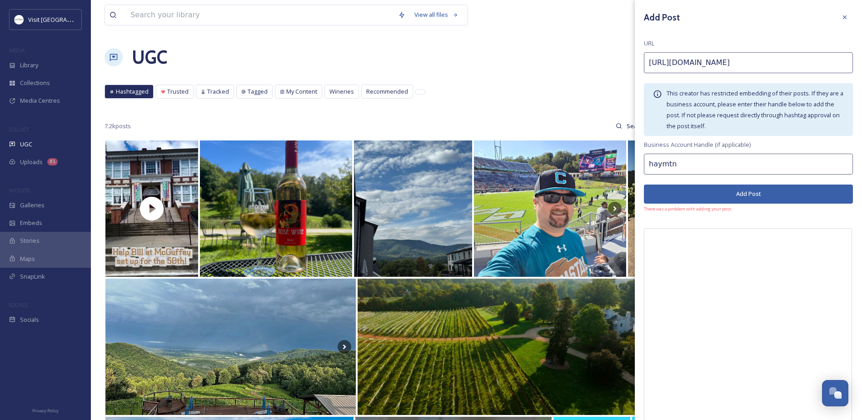
click at [659, 162] on input "haymtn" at bounding box center [748, 164] width 209 height 21
type input "hazymtn"
click at [706, 193] on button "Add Post" at bounding box center [748, 194] width 209 height 19
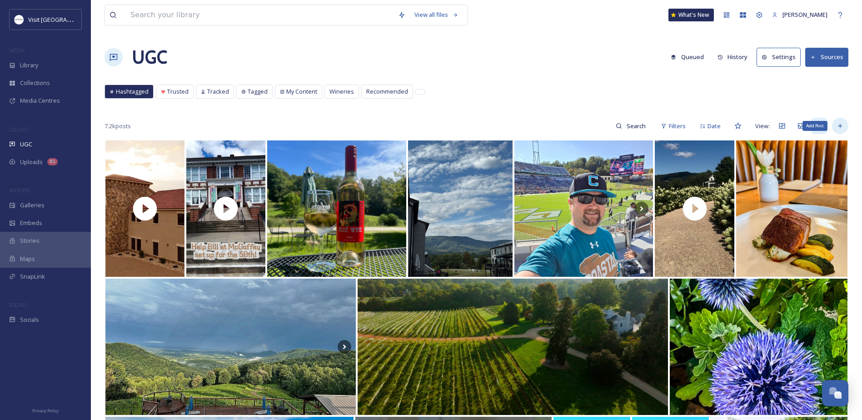
click at [838, 128] on icon at bounding box center [840, 125] width 7 height 7
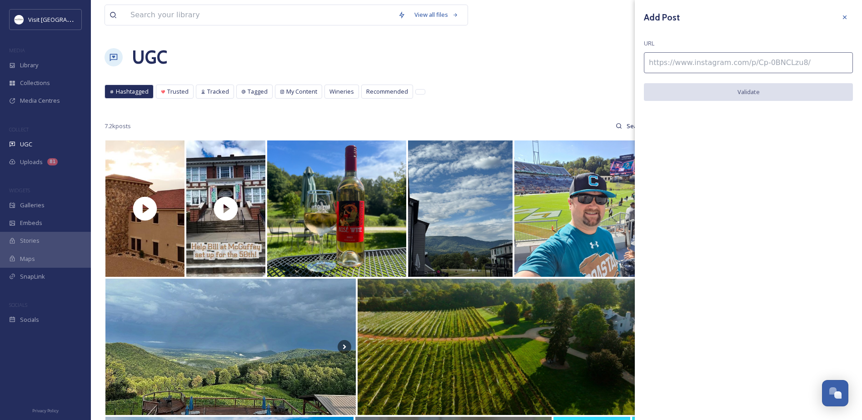
click at [691, 70] on input at bounding box center [748, 62] width 209 height 21
paste input "[URL][DOMAIN_NAME]"
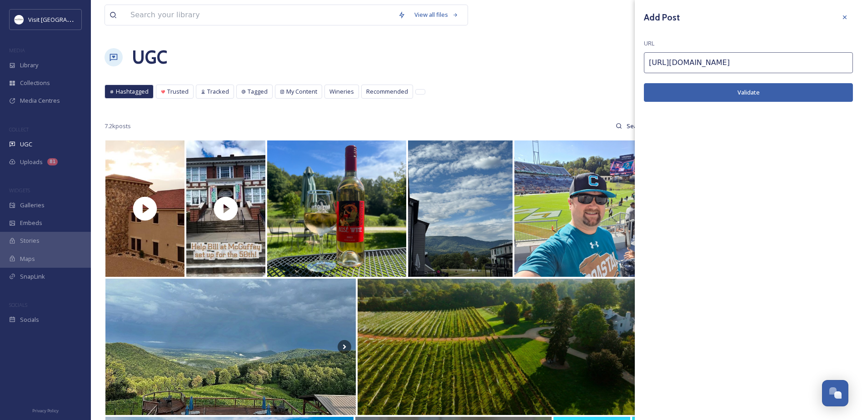
type input "[URL][DOMAIN_NAME]"
click at [700, 94] on button "Validate" at bounding box center [748, 92] width 209 height 19
click at [778, 87] on button "Add Post" at bounding box center [748, 92] width 209 height 19
